Goal: Task Accomplishment & Management: Complete application form

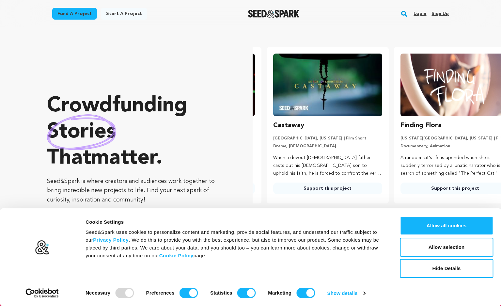
scroll to position [0, 132]
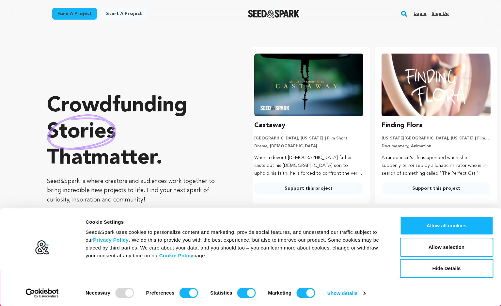
click at [435, 14] on link "Sign up" at bounding box center [439, 13] width 17 height 10
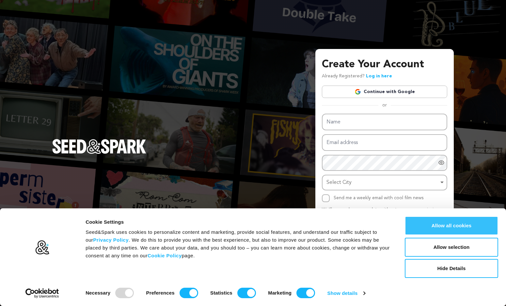
click at [472, 231] on button "Allow all cookies" at bounding box center [451, 225] width 93 height 19
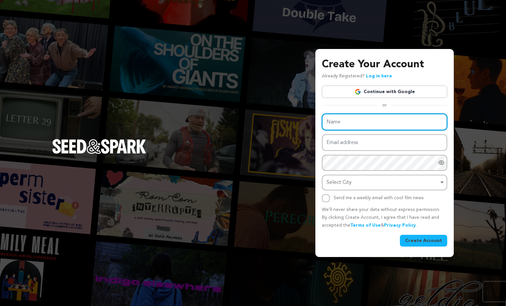
click at [406, 128] on input "Name" at bounding box center [384, 122] width 125 height 17
type input "DreamTeamDirectors"
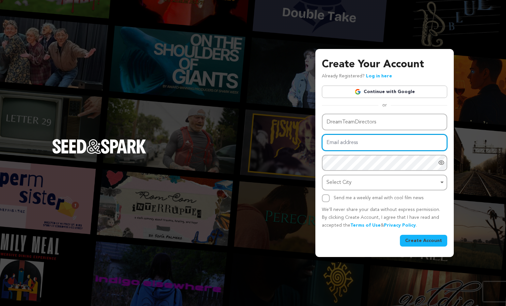
click at [391, 145] on input "Email address" at bounding box center [384, 142] width 125 height 17
type input "1"
click at [407, 143] on input "daniel@dreamteamdirectors.com" at bounding box center [384, 142] width 125 height 17
click at [420, 147] on input "daniel@dreamteamdirectors.com" at bounding box center [384, 142] width 125 height 17
click at [420, 142] on input "daniel@dreamteamdirectors.com" at bounding box center [384, 142] width 125 height 17
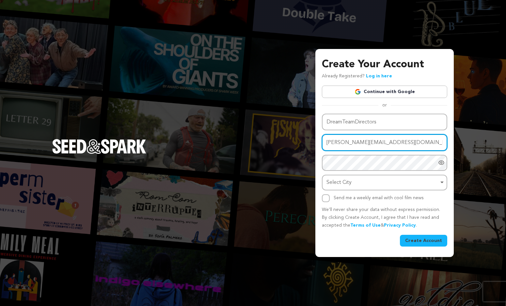
click at [435, 134] on input "daniel@dreamteamdirectors.com" at bounding box center [384, 142] width 125 height 17
click at [441, 134] on input "[PERSON_NAME][EMAIL_ADDRESS][DOMAIN_NAME]" at bounding box center [384, 142] width 125 height 17
click at [441, 134] on input "daniel@dreamteamdirectors.com" at bounding box center [384, 142] width 125 height 17
click at [416, 141] on input "daniel@dreamteamdirectors.com" at bounding box center [384, 142] width 125 height 17
type input "daniel@dreamteamdirectors.com"
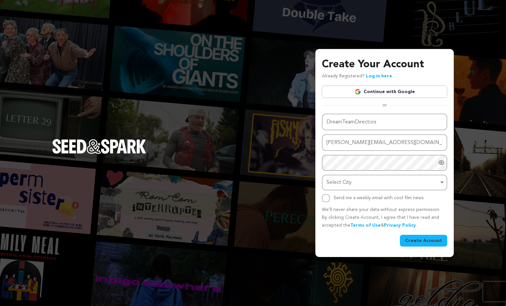
click at [445, 132] on div "Name DreamTeamDirectors Email address daniel@dreamteamdirectors.com Password Pa…" at bounding box center [384, 158] width 125 height 88
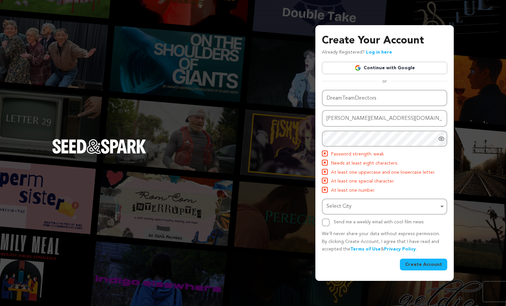
click at [443, 139] on icon "Show password as plain text. Warning: this will display your password on the sc…" at bounding box center [441, 138] width 7 height 7
click at [442, 139] on icon "Hide Password" at bounding box center [441, 138] width 7 height 7
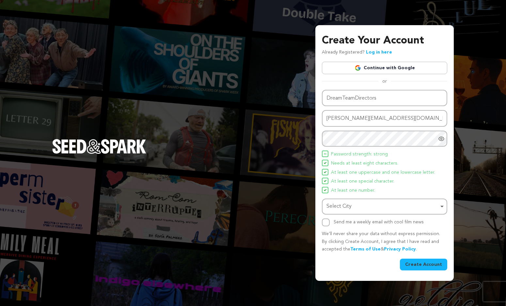
click at [395, 178] on li "At least one special character." at bounding box center [384, 182] width 125 height 8
click at [393, 205] on div "Select City Remove item" at bounding box center [382, 206] width 112 height 9
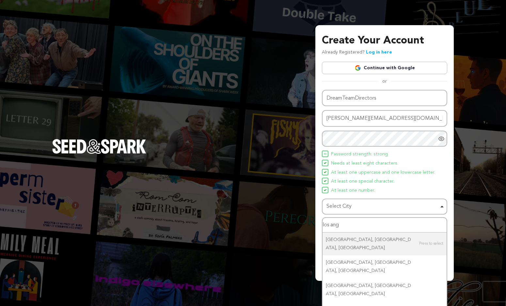
type input "los ange"
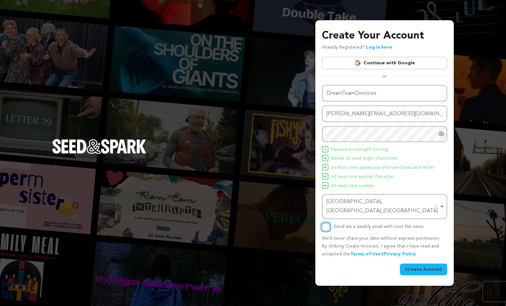
click at [327, 223] on input "Send me a weekly email with cool film news" at bounding box center [326, 227] width 8 height 8
checkbox input "true"
click at [442, 137] on icon "Show password as plain text. Warning: this will display your password on the sc…" at bounding box center [441, 134] width 7 height 7
click at [414, 263] on button "Create Account" at bounding box center [423, 269] width 47 height 12
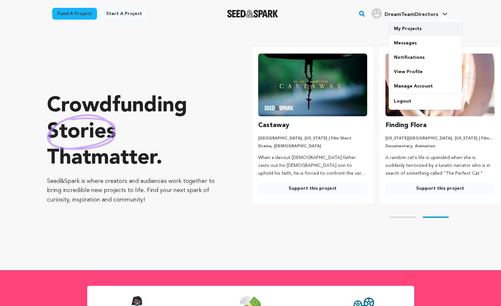
scroll to position [0, 132]
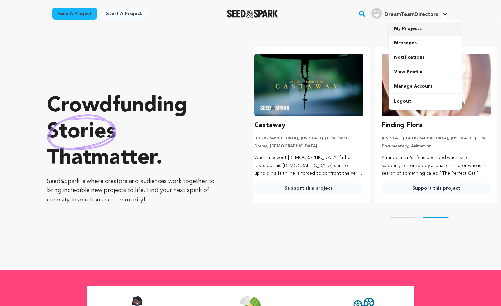
click at [403, 30] on link "My Projects" at bounding box center [425, 29] width 73 height 14
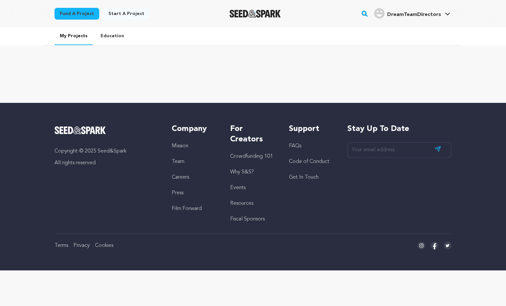
click at [115, 31] on link "Education" at bounding box center [112, 35] width 34 height 17
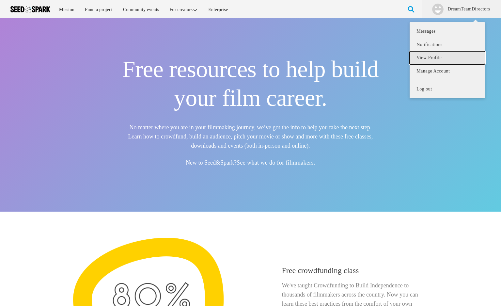
click at [430, 61] on link "View Profile" at bounding box center [447, 57] width 75 height 13
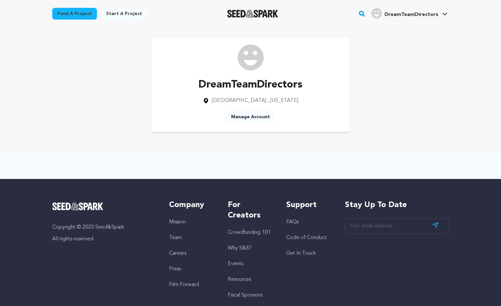
click at [261, 120] on link "Manage Account" at bounding box center [250, 117] width 49 height 12
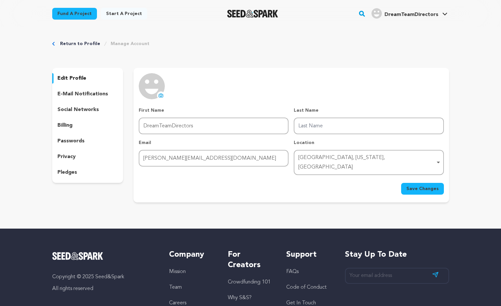
click at [67, 125] on p "billing" at bounding box center [64, 125] width 15 height 8
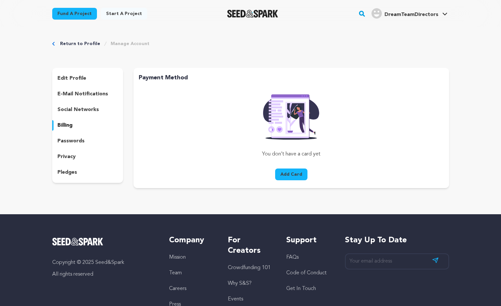
click at [69, 137] on p "passwords" at bounding box center [70, 141] width 27 height 8
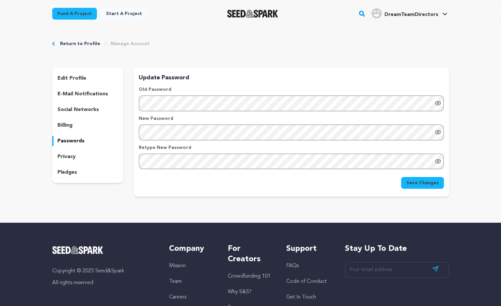
click at [78, 78] on p "edit profile" at bounding box center [71, 78] width 29 height 8
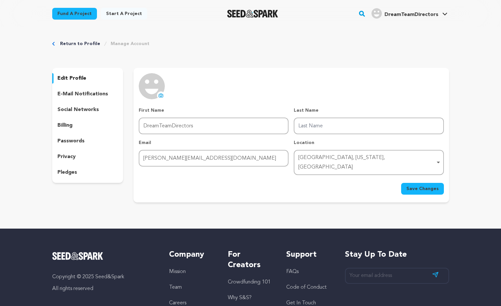
click at [72, 45] on link "Return to Profile" at bounding box center [80, 43] width 40 height 7
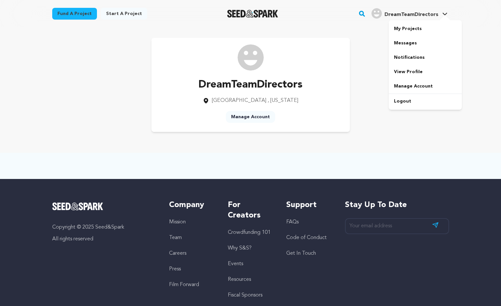
click at [429, 15] on span "DreamTeamDirectors" at bounding box center [411, 14] width 54 height 5
click at [408, 85] on link "Manage Account" at bounding box center [425, 86] width 73 height 14
click at [435, 15] on span "DreamTeamDirectors" at bounding box center [411, 14] width 54 height 5
click at [403, 70] on link "View Profile" at bounding box center [425, 72] width 73 height 14
click at [417, 27] on link "My Projects" at bounding box center [425, 29] width 73 height 14
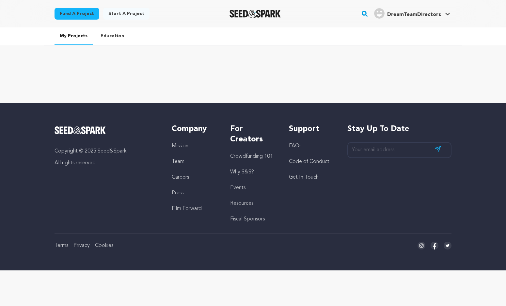
click at [339, 44] on ul "My Projects Education" at bounding box center [253, 36] width 418 height 18
click at [447, 13] on icon at bounding box center [447, 13] width 5 height 3
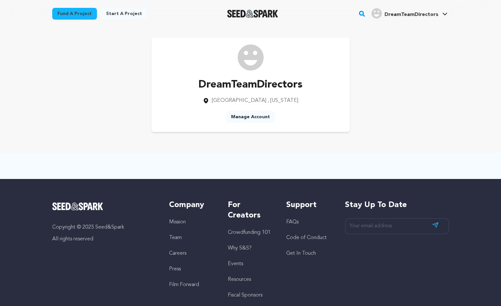
click at [250, 7] on div at bounding box center [253, 13] width 90 height 17
click at [240, 16] on img "Seed&Spark Homepage" at bounding box center [252, 14] width 51 height 8
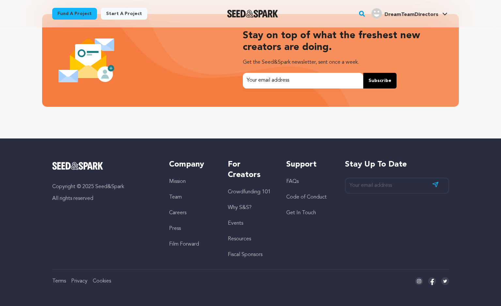
click at [256, 193] on link "Crowdfunding 101" at bounding box center [249, 191] width 43 height 5
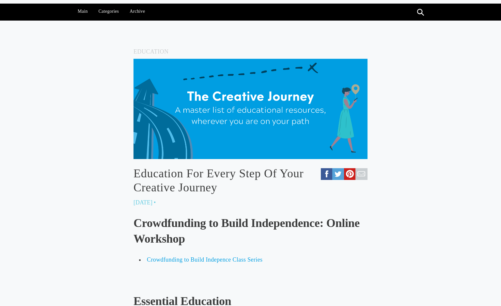
scroll to position [7, 0]
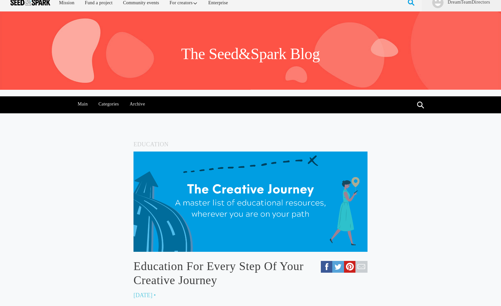
click at [415, 2] on ul at bounding box center [411, 2] width 10 height 18
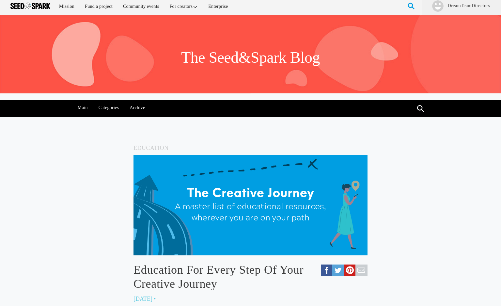
scroll to position [0, 0]
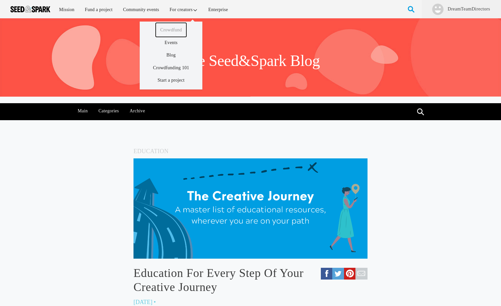
click at [179, 27] on link "Crowdfund" at bounding box center [171, 30] width 31 height 14
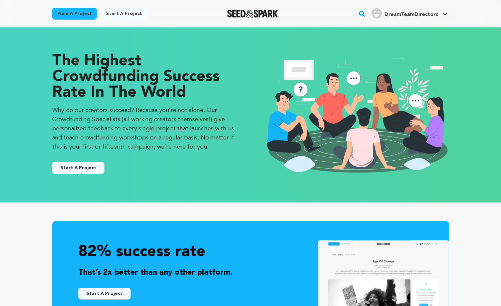
click at [85, 168] on button "Start A Project" at bounding box center [78, 168] width 52 height 12
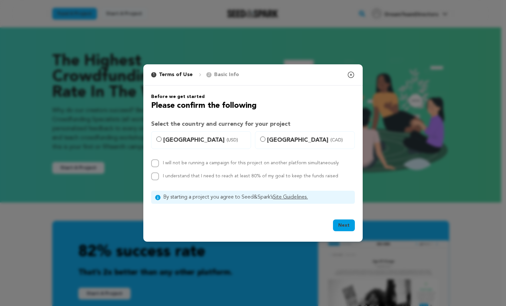
click at [351, 77] on icon "button" at bounding box center [351, 75] width 6 height 6
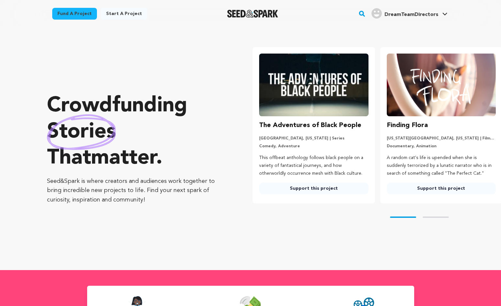
scroll to position [1383, 0]
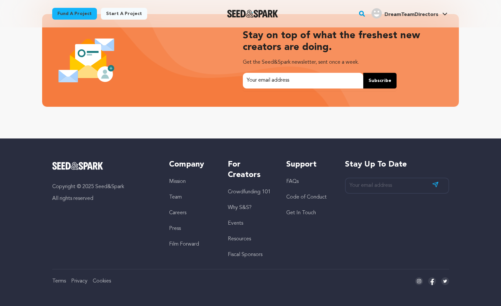
click at [235, 190] on link "Crowdfunding 101" at bounding box center [249, 191] width 43 height 5
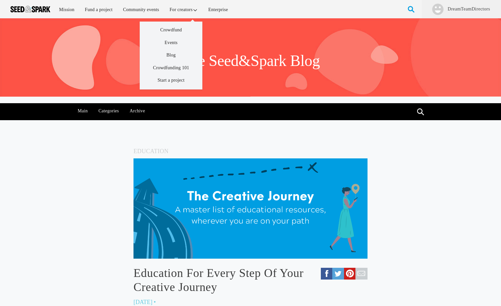
click at [176, 12] on div at bounding box center [184, 18] width 38 height 13
click at [177, 10] on link "For creators" at bounding box center [184, 10] width 38 height 14
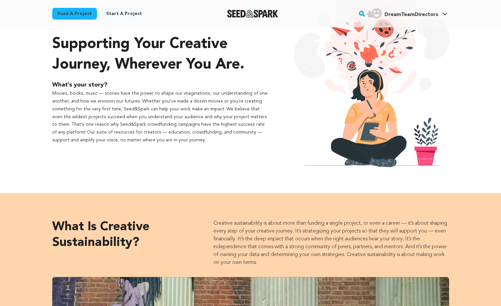
drag, startPoint x: 187, startPoint y: 137, endPoint x: 219, endPoint y: 143, distance: 32.3
click at [214, 139] on p "Movies, books, music — stories have the power to shape our imaginations, our un…" at bounding box center [160, 117] width 216 height 54
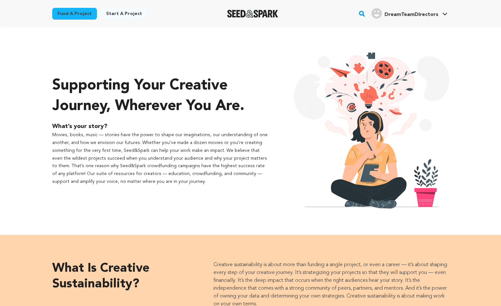
scroll to position [1, 0]
drag, startPoint x: 171, startPoint y: 182, endPoint x: 194, endPoint y: 221, distance: 44.8
click at [192, 223] on div "Supporting your creative journey, wherever you are. What’s your story?" at bounding box center [250, 130] width 501 height 208
click at [168, 184] on p "Movies, books, music — stories have the power to shape our imaginations, our un…" at bounding box center [160, 158] width 216 height 54
drag, startPoint x: 167, startPoint y: 181, endPoint x: 183, endPoint y: 188, distance: 17.5
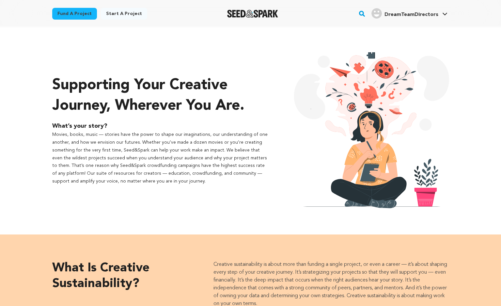
click at [184, 188] on div "Supporting your creative journey, wherever you are. What’s your story?" at bounding box center [160, 130] width 216 height 156
click at [173, 183] on p "Movies, books, music — stories have the power to shape our imaginations, our un…" at bounding box center [160, 158] width 216 height 54
click at [172, 183] on p "Movies, books, music — stories have the power to shape our imaginations, our un…" at bounding box center [160, 158] width 216 height 54
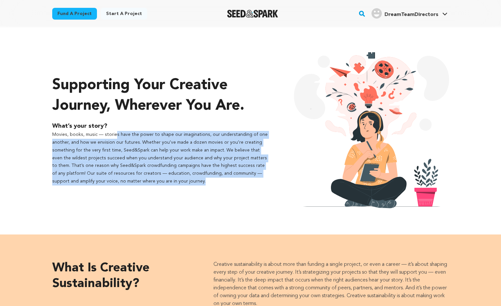
click at [172, 183] on p "Movies, books, music — stories have the power to shape our imaginations, our un…" at bounding box center [160, 158] width 216 height 54
click at [171, 184] on p "Movies, books, music — stories have the power to shape our imaginations, our un…" at bounding box center [160, 158] width 216 height 54
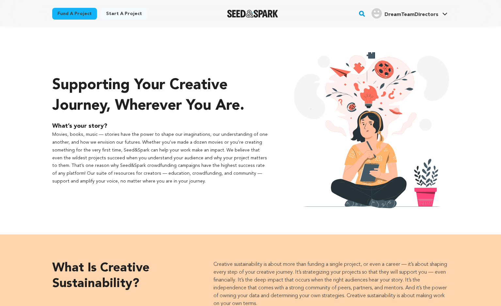
click at [172, 184] on p "Movies, books, music — stories have the power to shape our imaginations, our un…" at bounding box center [160, 158] width 216 height 54
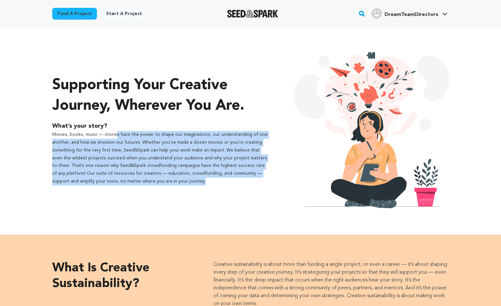
click at [172, 184] on p "Movies, books, music — stories have the power to shape our imaginations, our un…" at bounding box center [160, 158] width 216 height 54
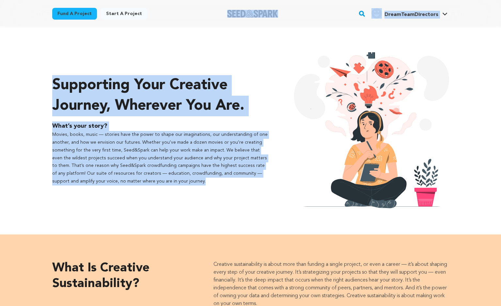
scroll to position [0, 0]
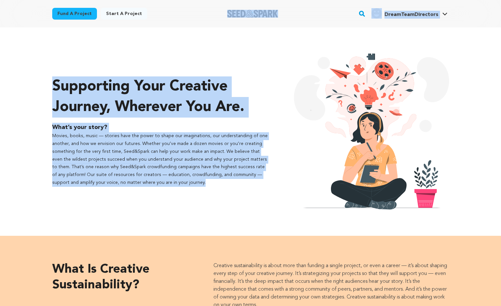
drag, startPoint x: 190, startPoint y: 171, endPoint x: 479, endPoint y: 28, distance: 322.7
click at [477, 28] on div "Supporting your creative journey, wherever you are. What’s your story?" at bounding box center [250, 131] width 501 height 208
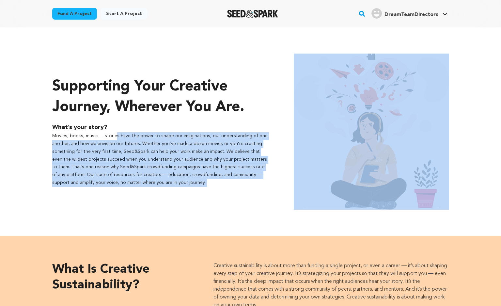
click at [479, 28] on div "Supporting your creative journey, wherever you are. What’s your story?" at bounding box center [250, 131] width 501 height 208
drag, startPoint x: 477, startPoint y: 26, endPoint x: 473, endPoint y: 51, distance: 25.1
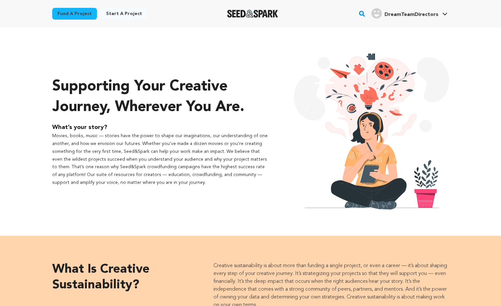
click at [454, 155] on div "Supporting your creative journey, wherever you are. What’s your story?" at bounding box center [251, 131] width 418 height 182
click at [457, 158] on div "Supporting your creative journey, wherever you are. What’s your story?" at bounding box center [251, 131] width 418 height 182
click at [455, 157] on div "Supporting your creative journey, wherever you are. What’s your story?" at bounding box center [251, 131] width 418 height 182
drag, startPoint x: 455, startPoint y: 157, endPoint x: 406, endPoint y: 134, distance: 54.4
click at [446, 153] on div "Supporting your creative journey, wherever you are. What’s your story?" at bounding box center [251, 131] width 418 height 182
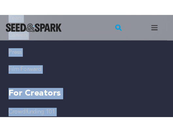
scroll to position [1147, 0]
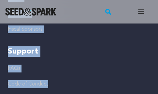
drag, startPoint x: 119, startPoint y: 96, endPoint x: 147, endPoint y: 113, distance: 32.5
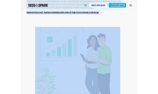
scroll to position [967, 0]
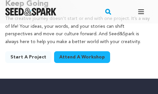
scroll to position [1259, 0]
